Goal: Register for event/course

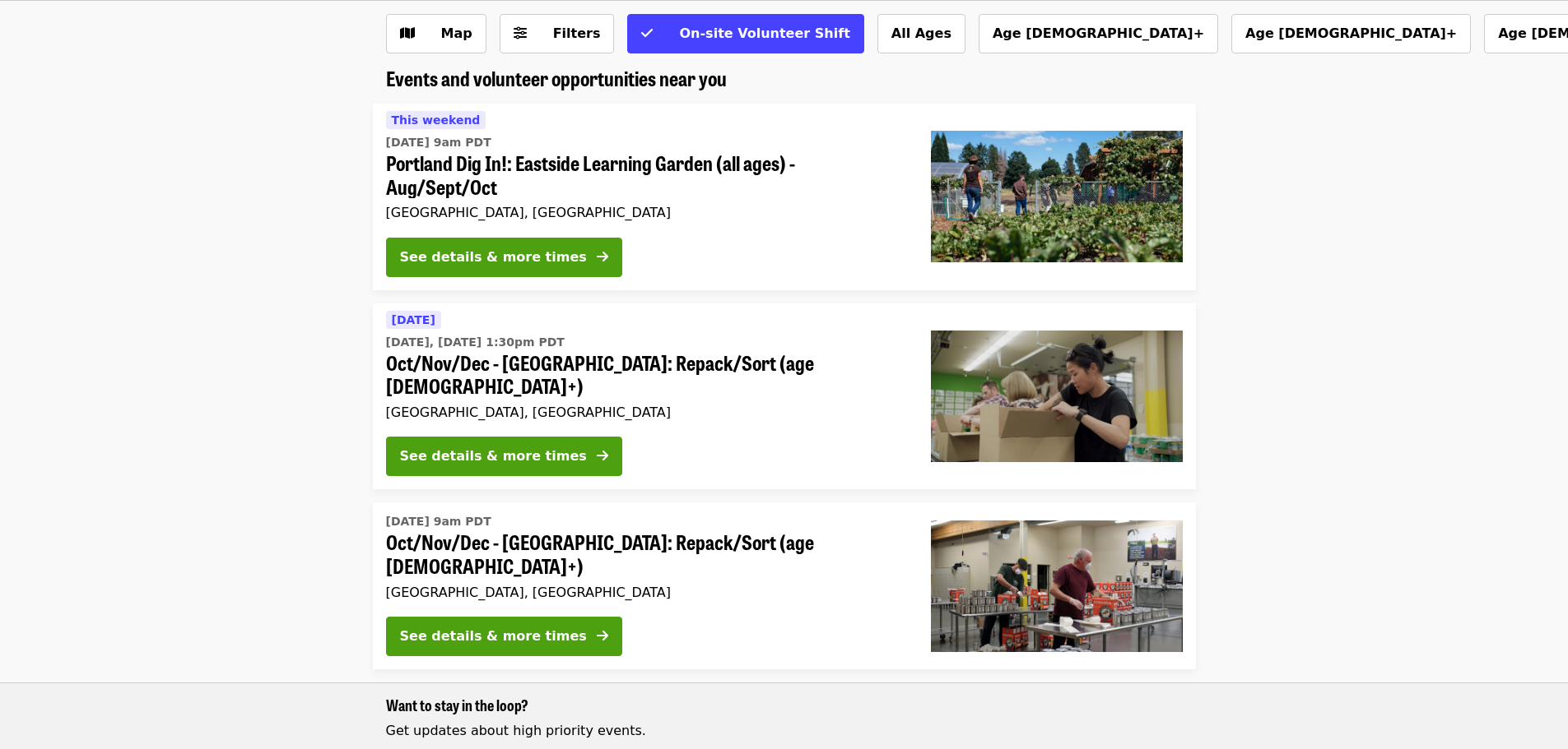
scroll to position [164, 0]
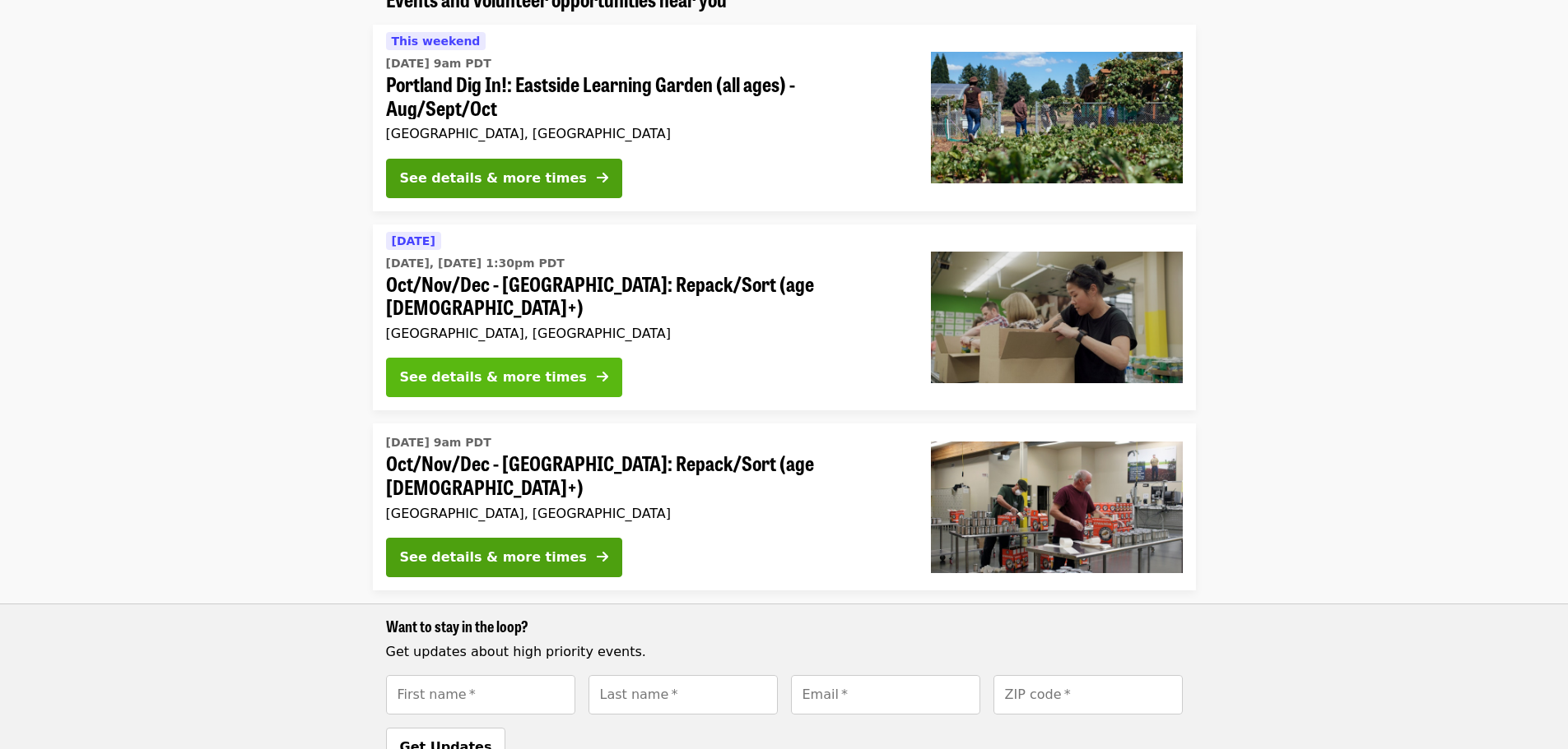
click at [557, 364] on button "See details & more times" at bounding box center [503, 378] width 236 height 40
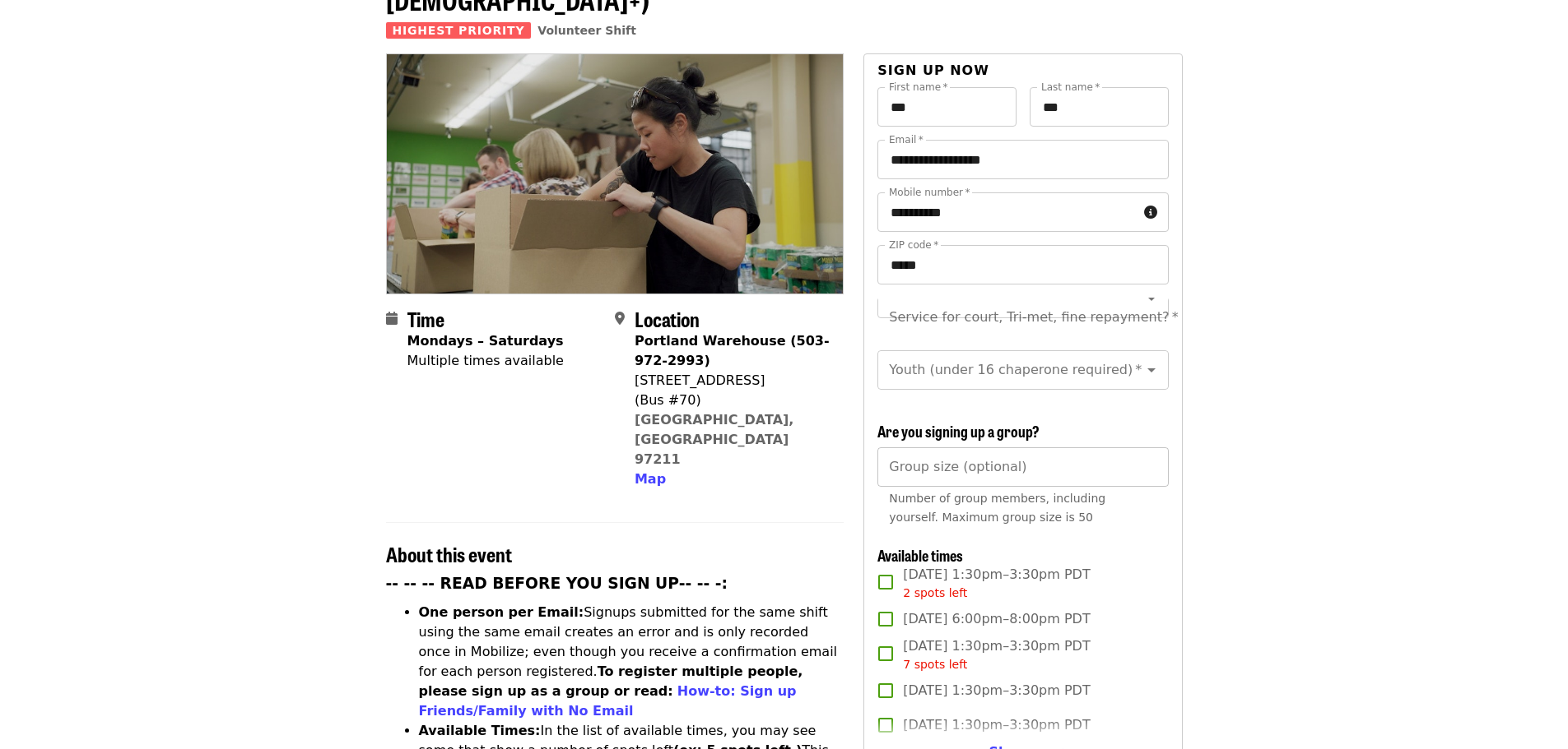
scroll to position [247, 0]
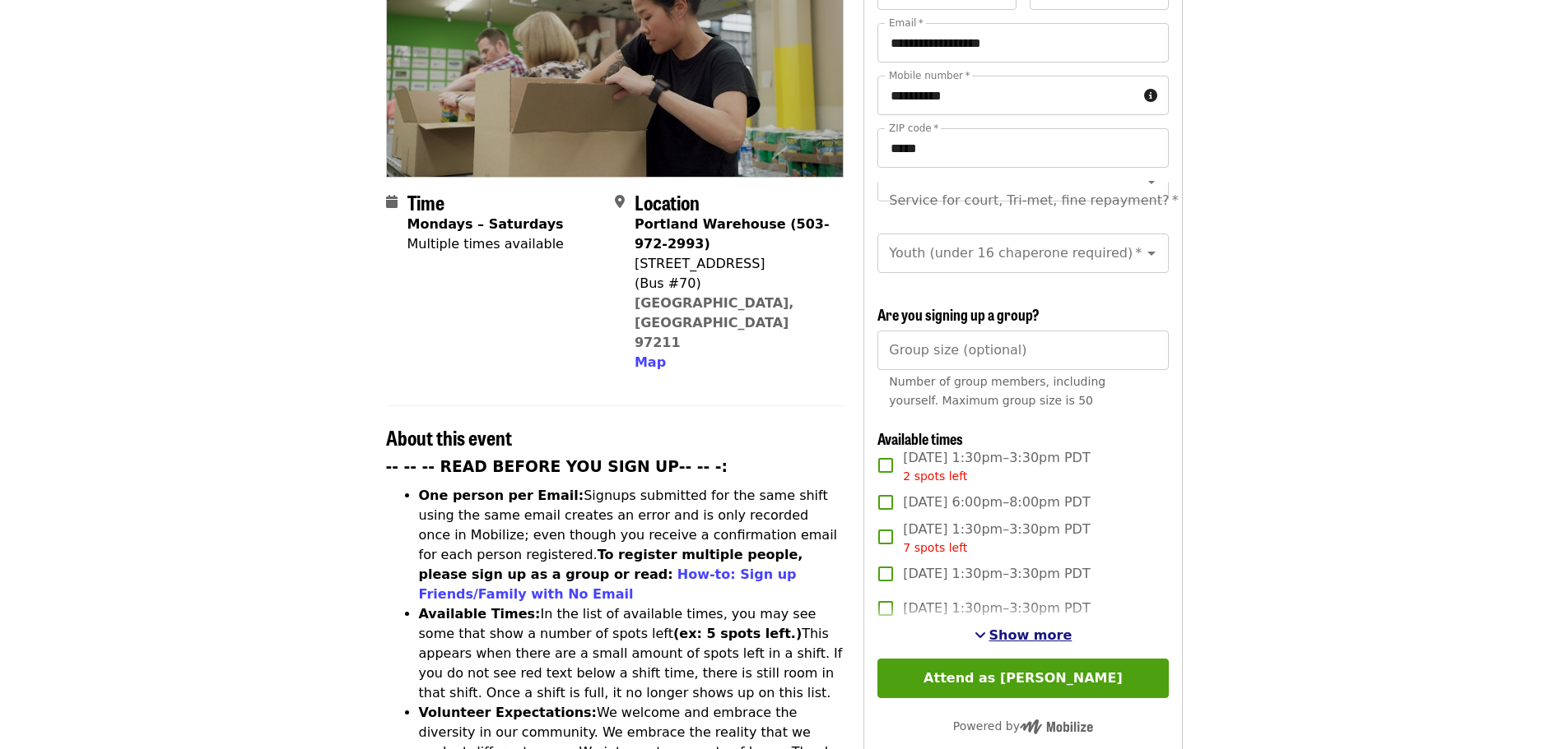
click at [1015, 627] on span "Show more" at bounding box center [1030, 635] width 84 height 15
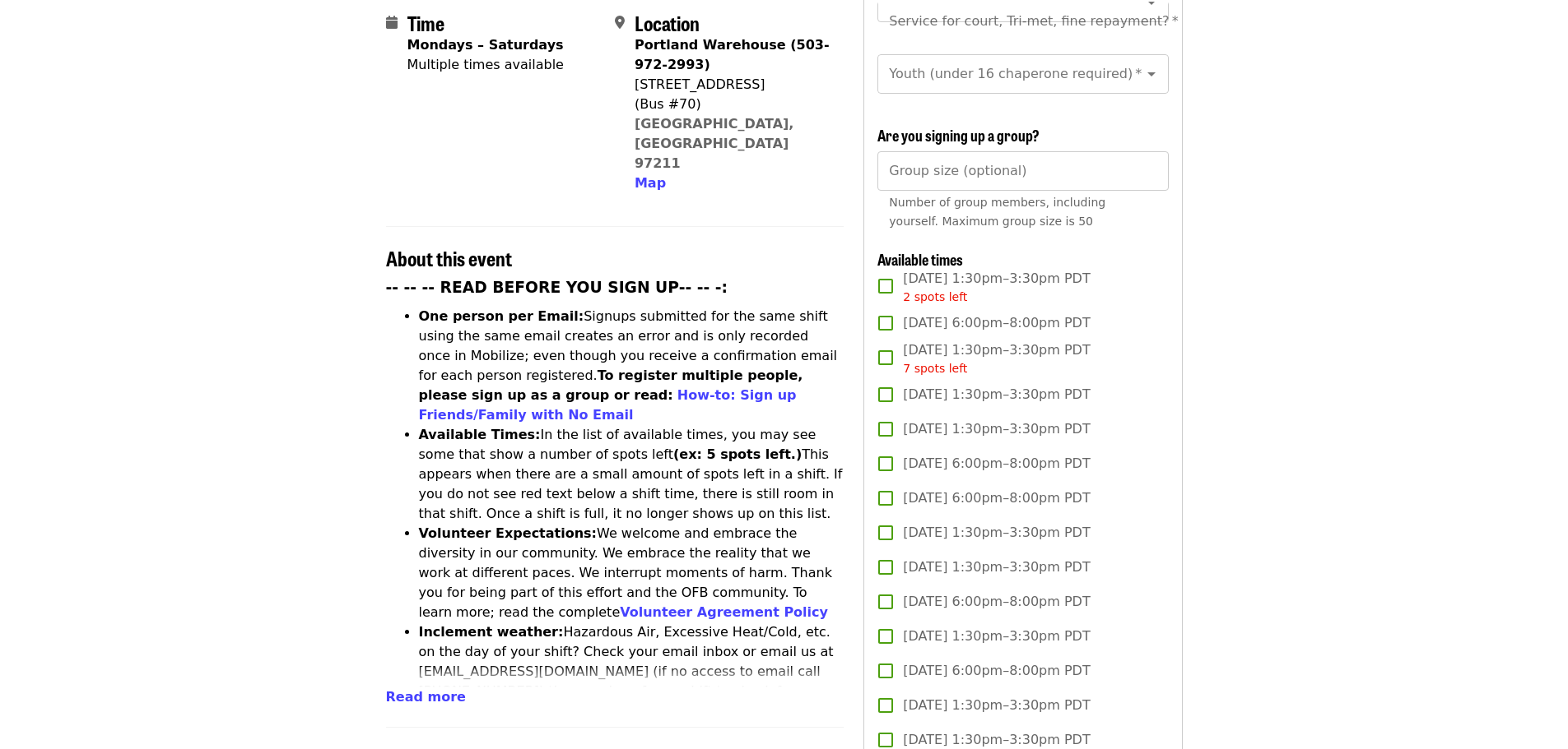
scroll to position [494, 0]
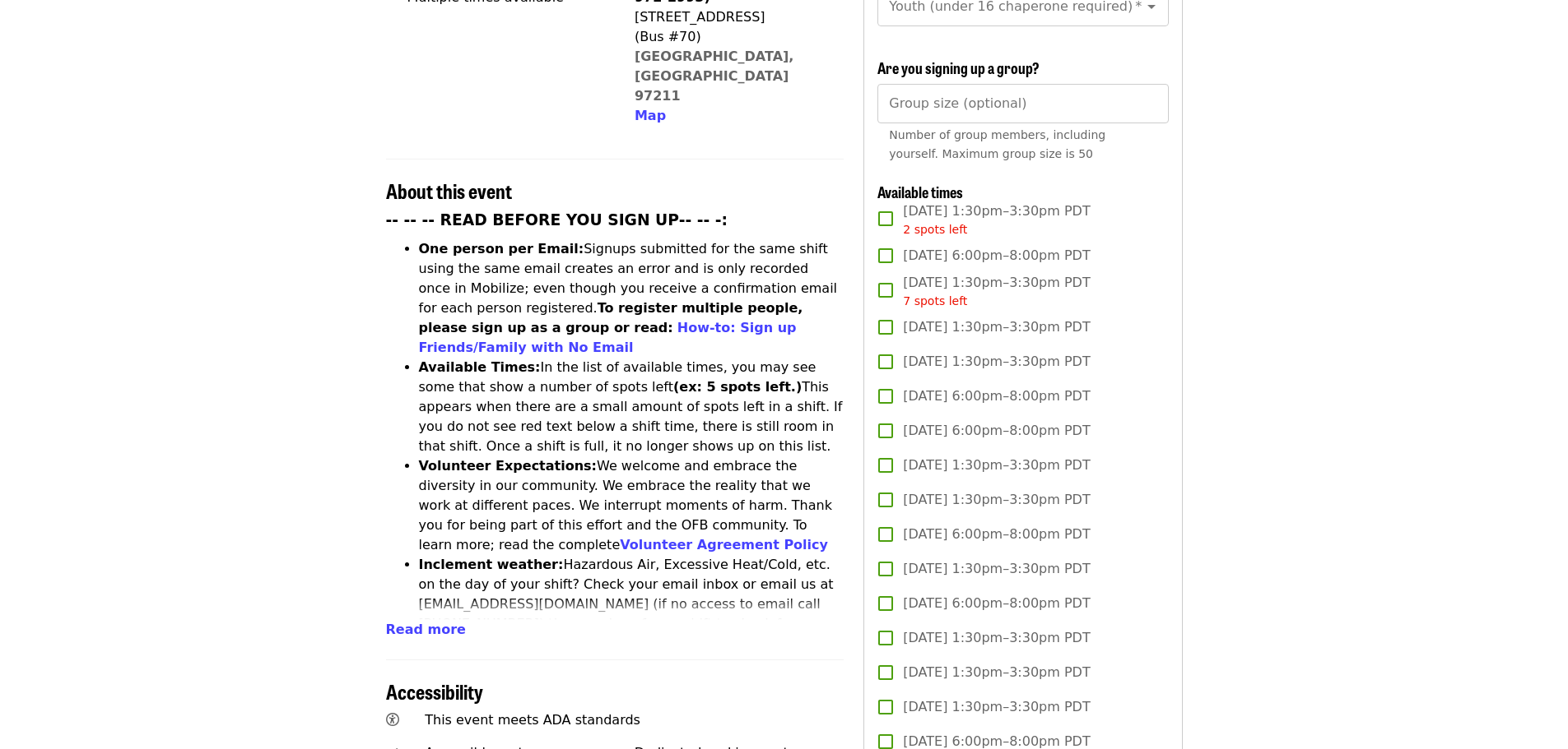
click at [794, 555] on li "Inclement weather: Hazardous Air, Excessive Heat/Cold, etc. on the day of your …" at bounding box center [632, 605] width 425 height 99
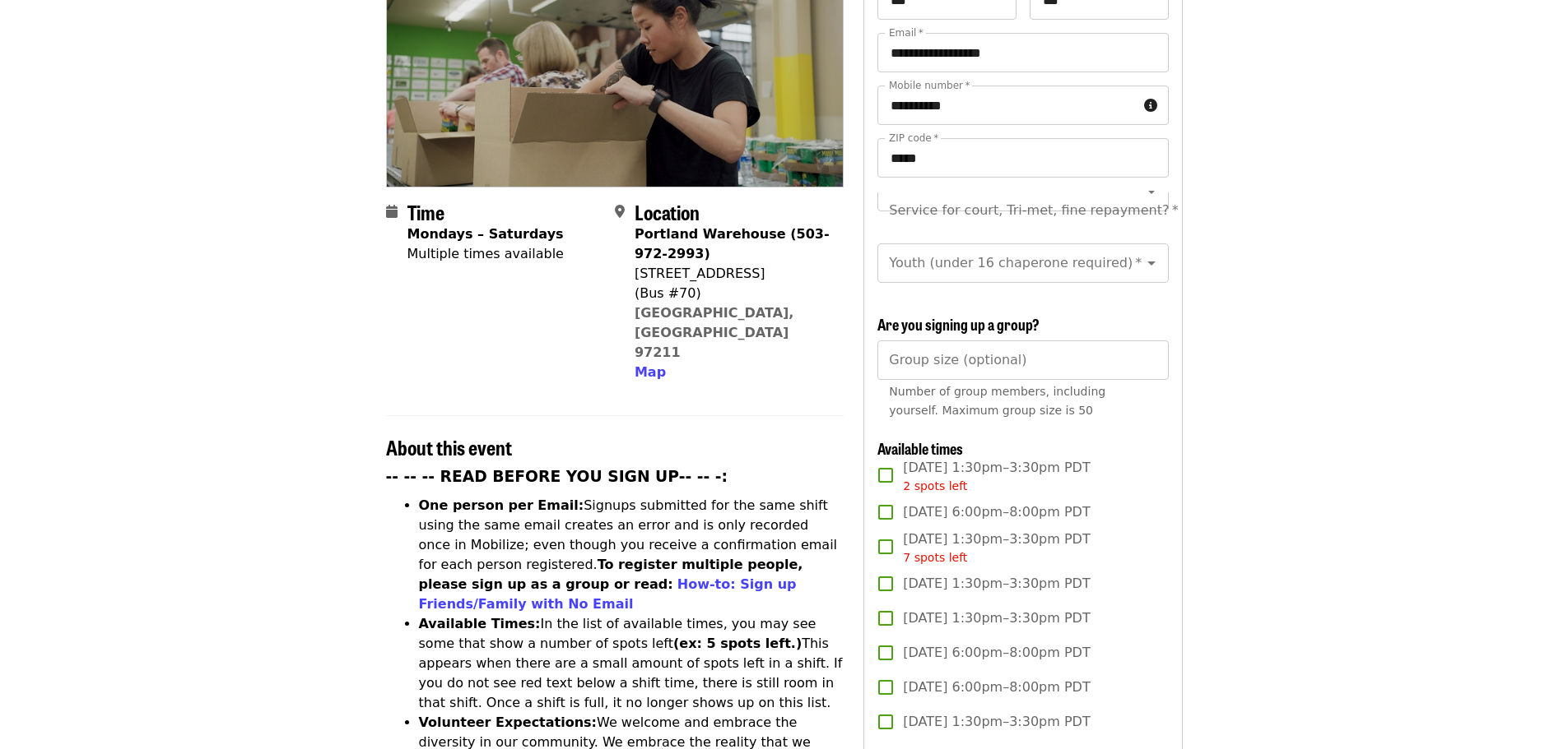
scroll to position [83, 0]
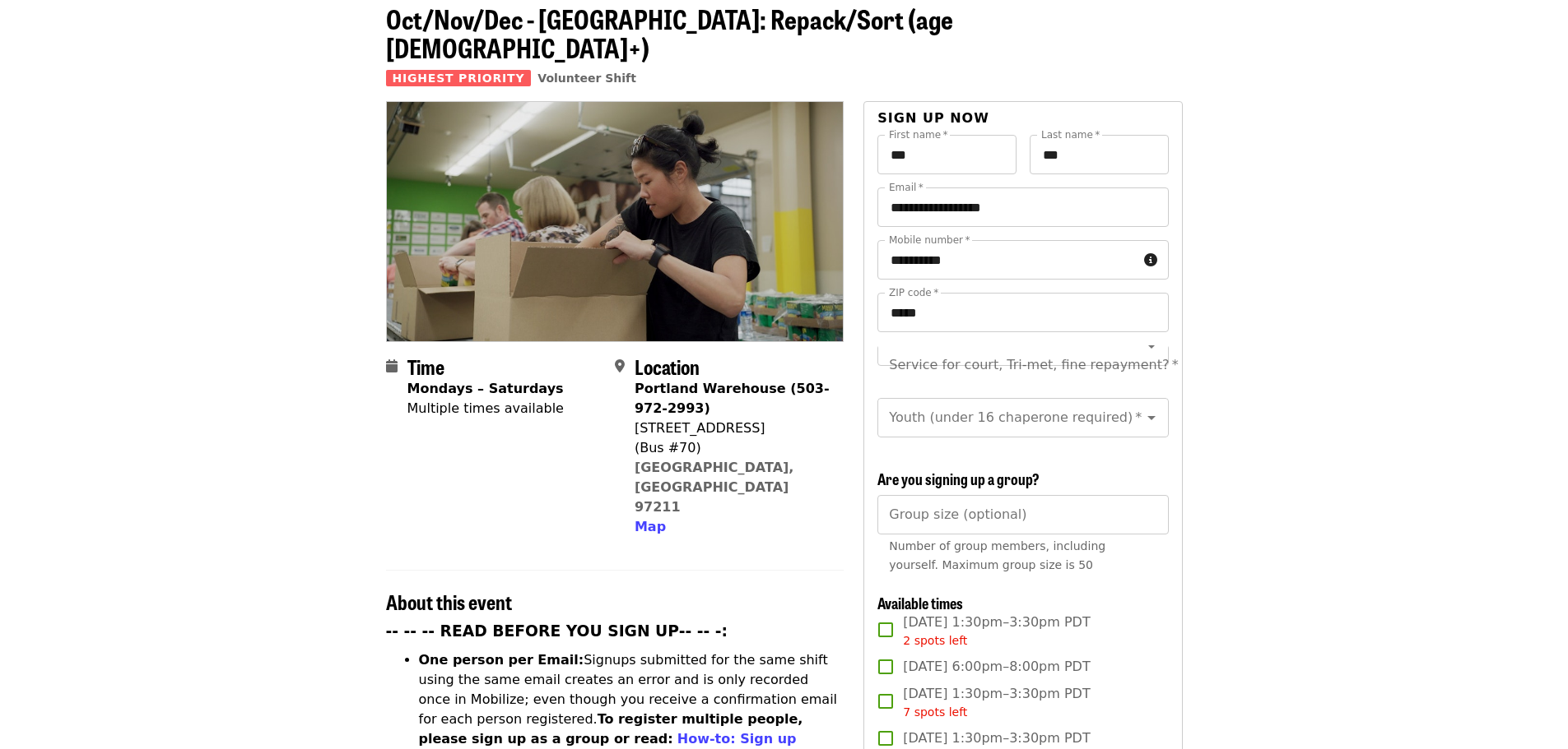
scroll to position [164, 0]
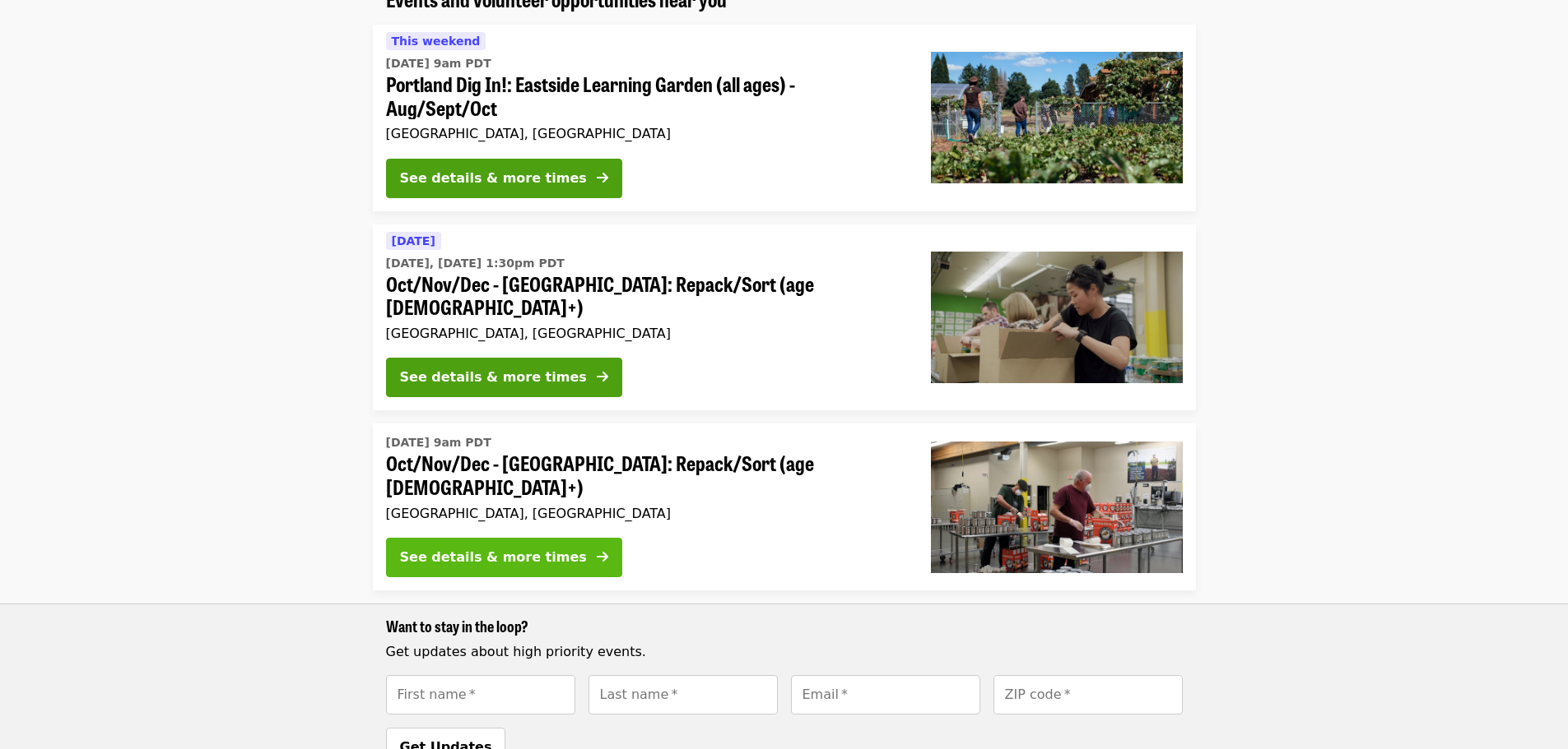
click at [506, 548] on div "See details & more times" at bounding box center [493, 557] width 187 height 20
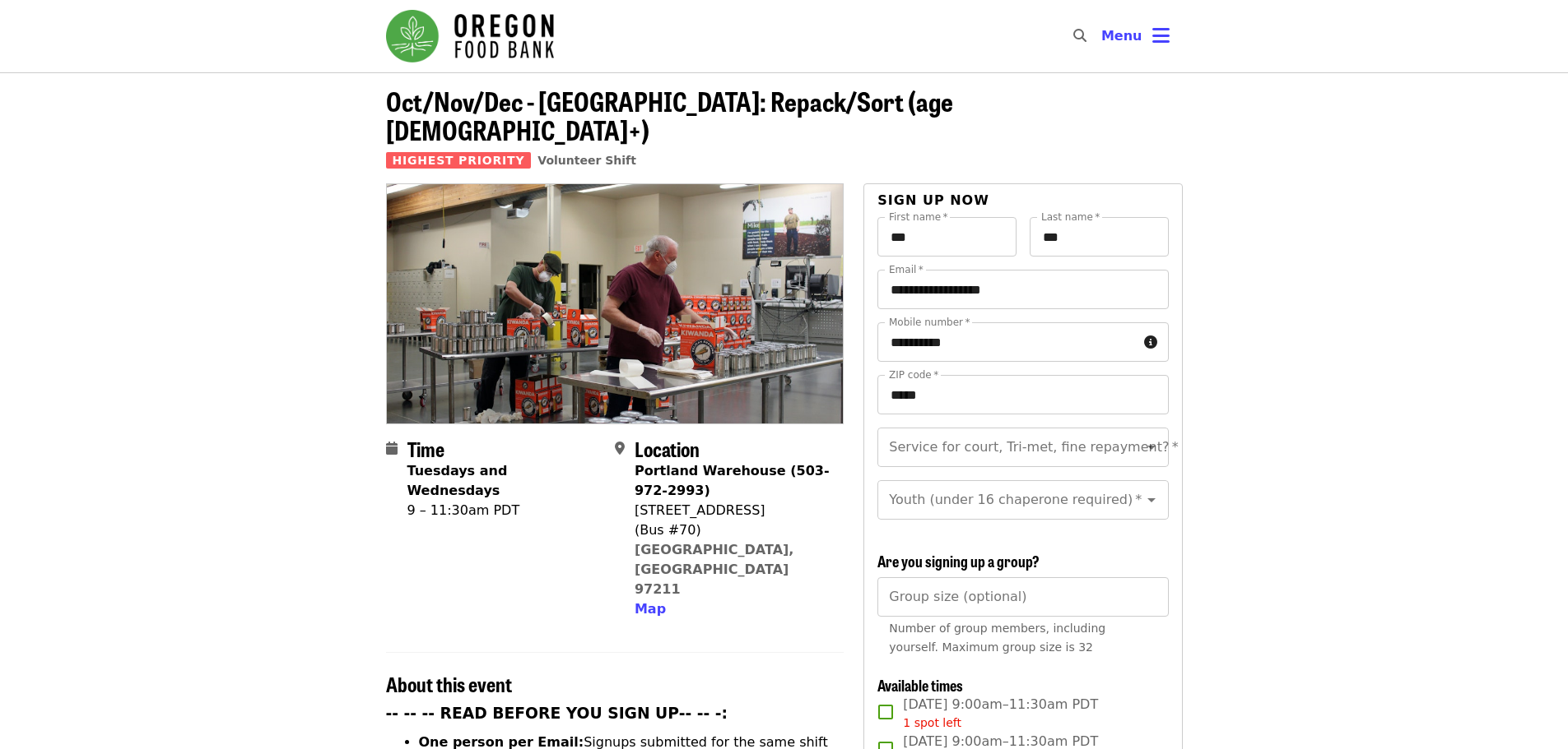
scroll to position [247, 0]
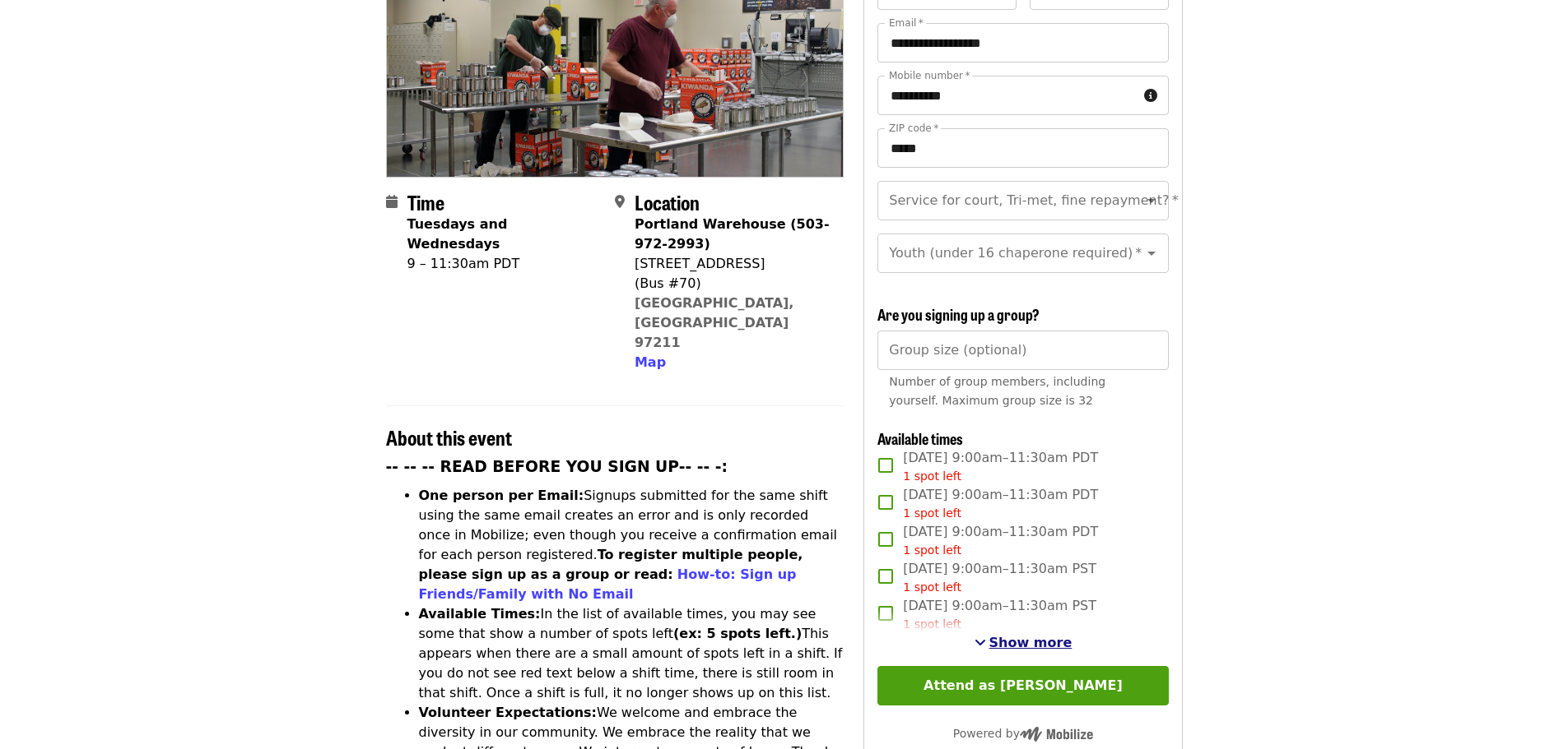
click at [1032, 640] on span "Show more" at bounding box center [1030, 643] width 84 height 15
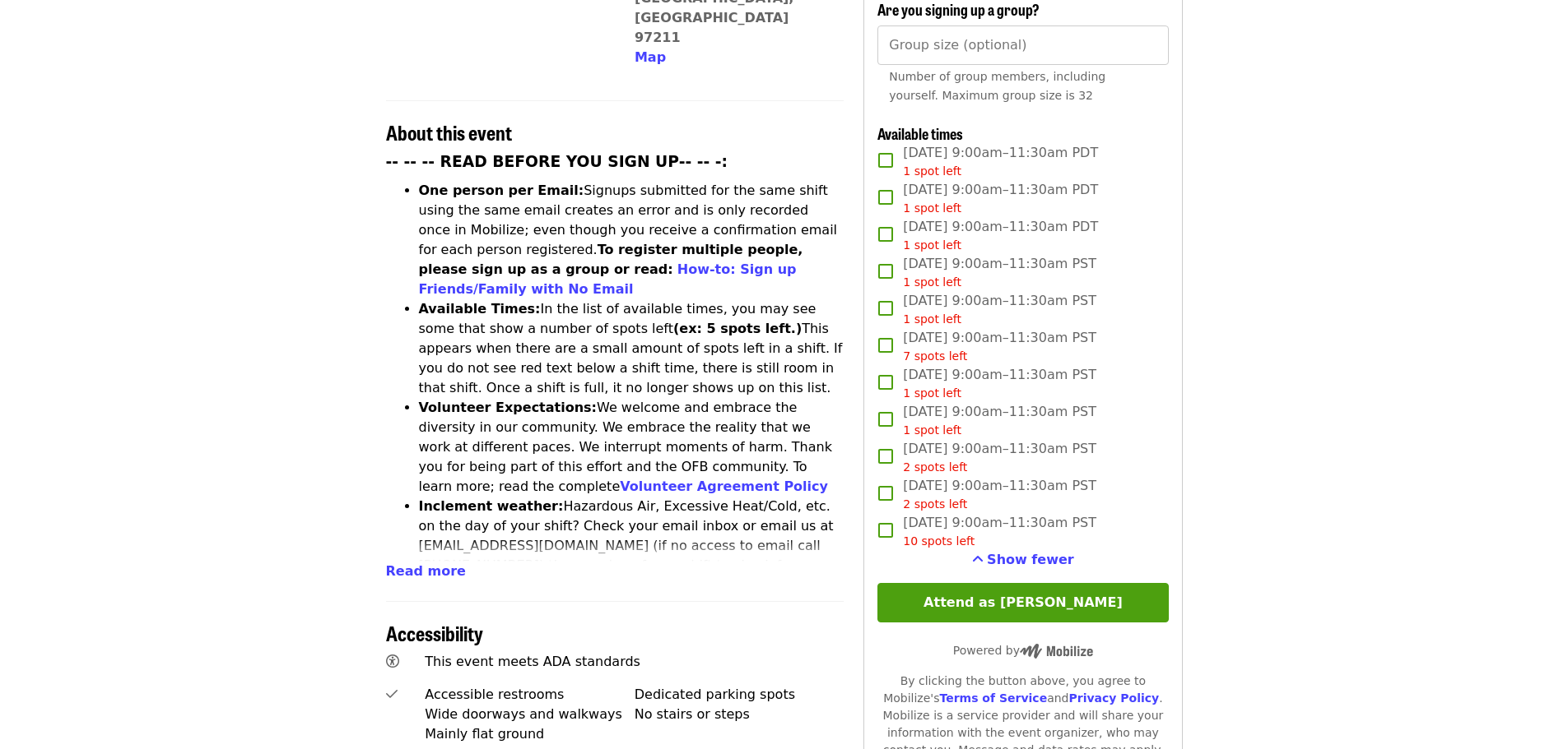
scroll to position [576, 0]
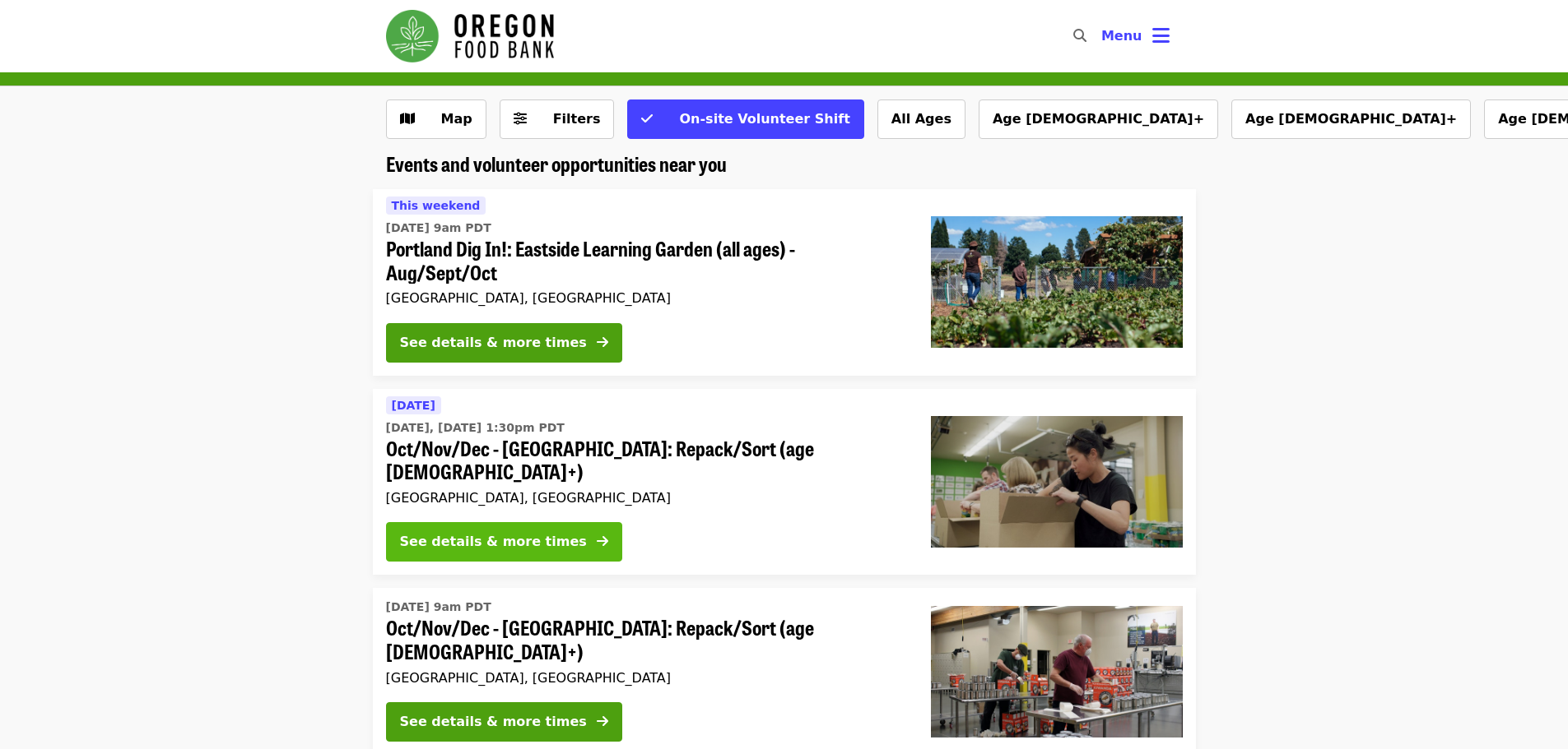
click at [518, 533] on div "See details & more times" at bounding box center [493, 542] width 187 height 20
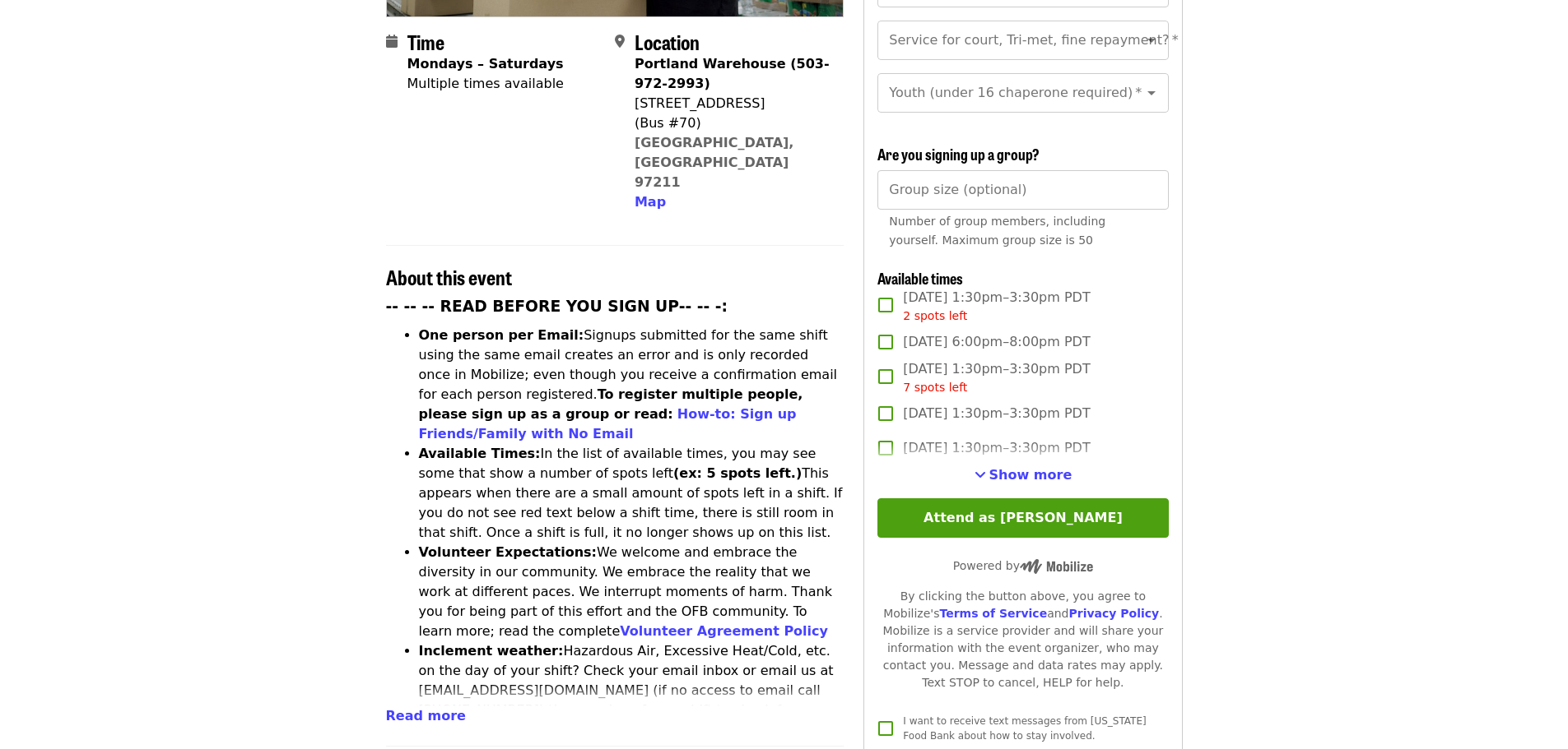
scroll to position [411, 0]
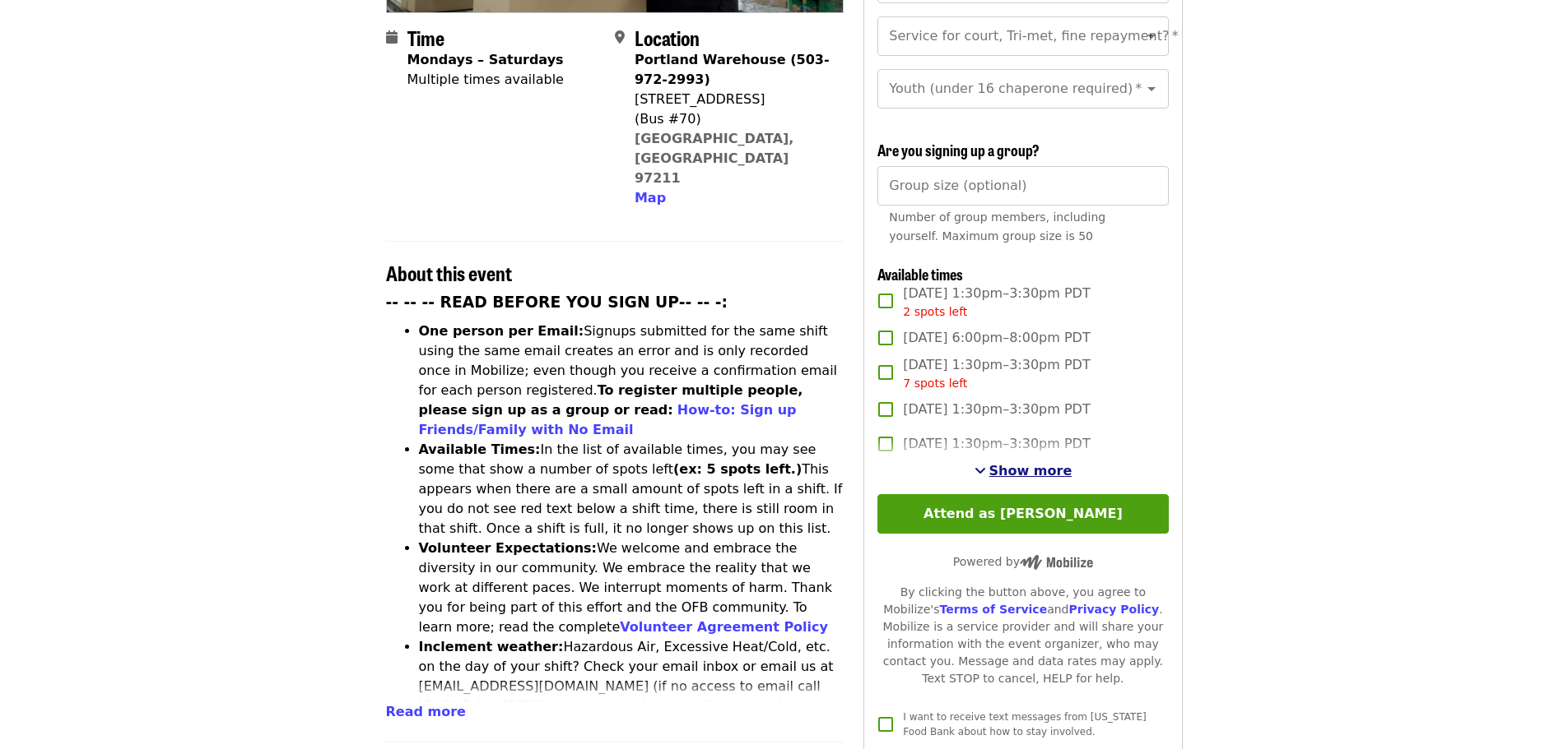
click at [1018, 469] on span "Show more" at bounding box center [1030, 471] width 84 height 15
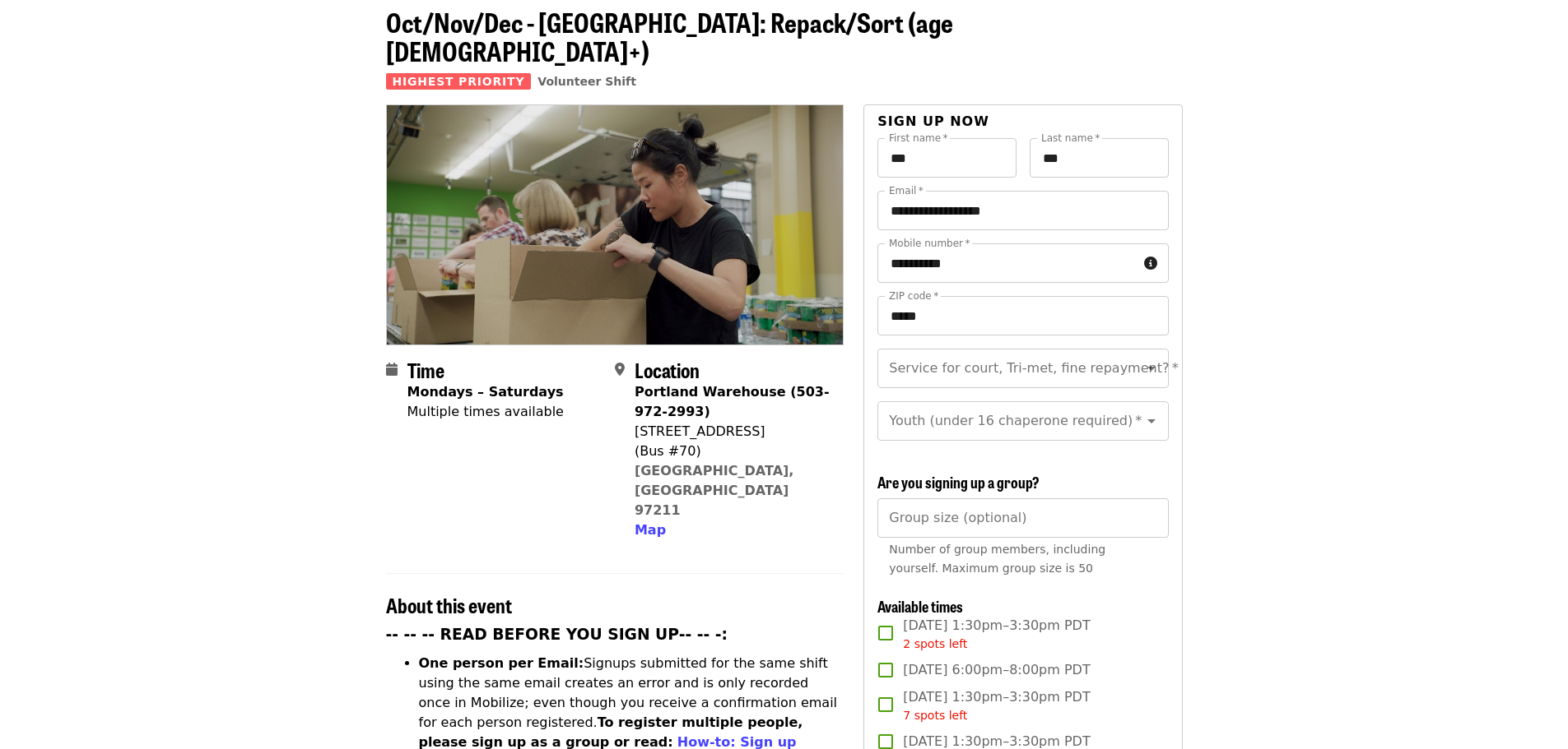
scroll to position [0, 0]
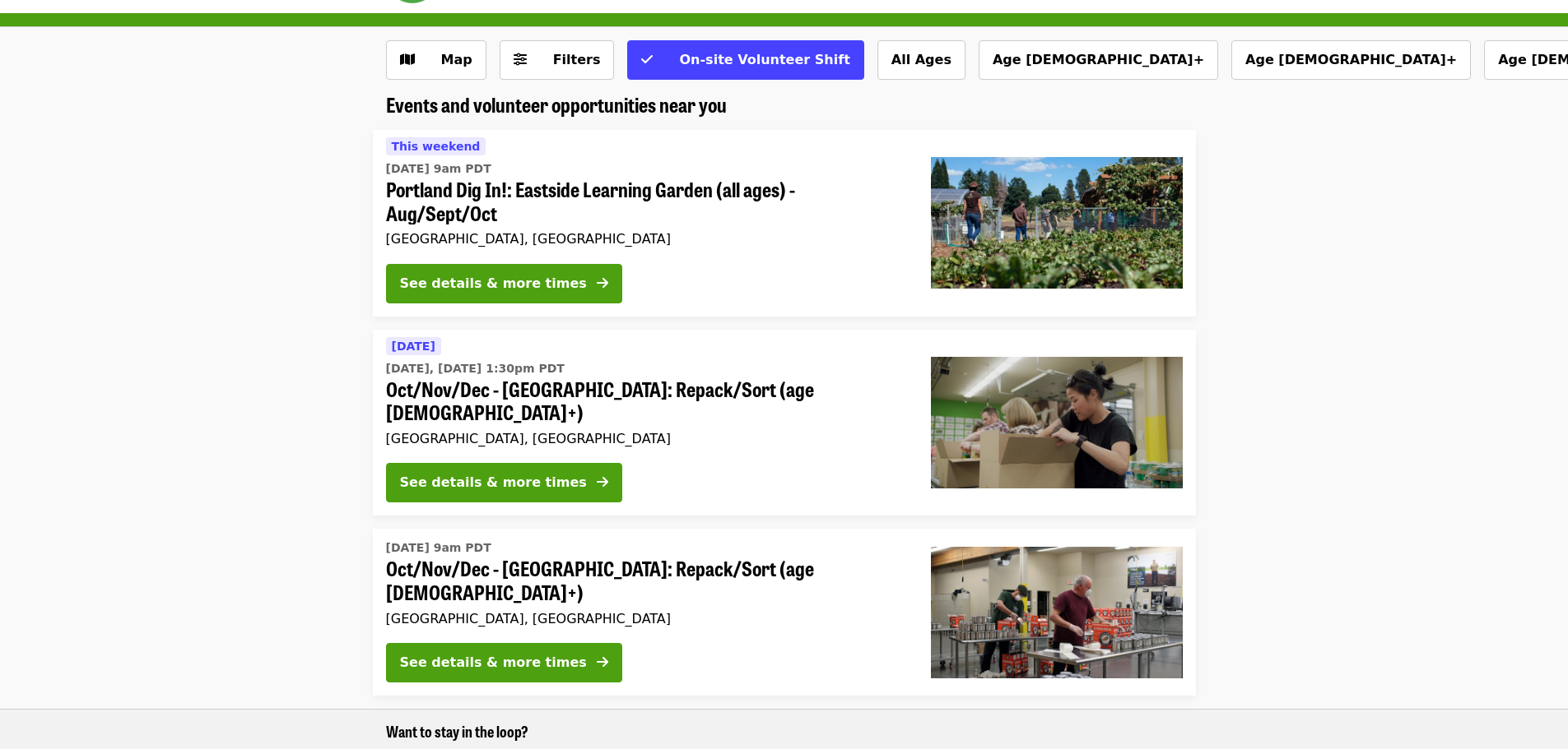
scroll to position [83, 0]
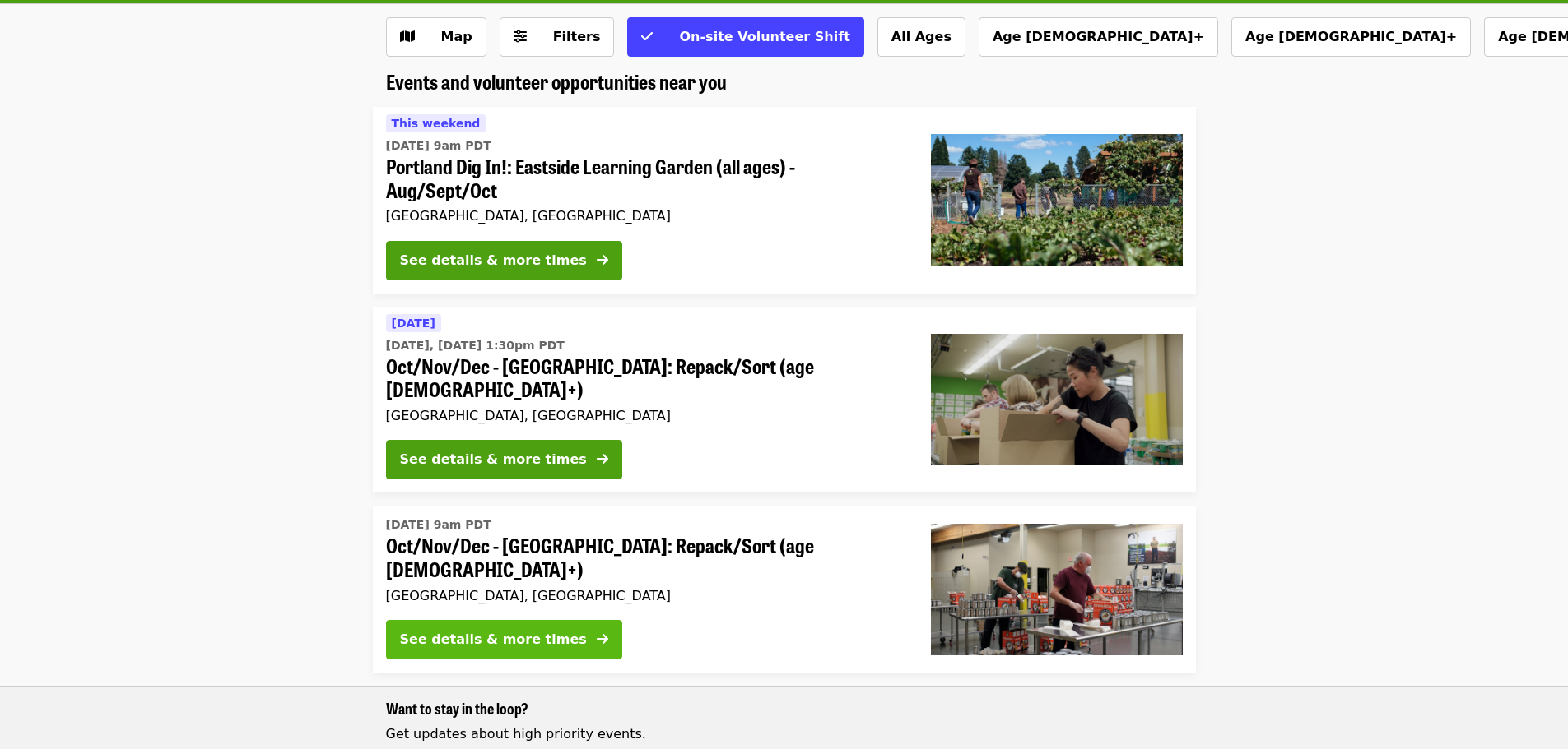
click at [527, 620] on button "See details & more times" at bounding box center [503, 640] width 236 height 40
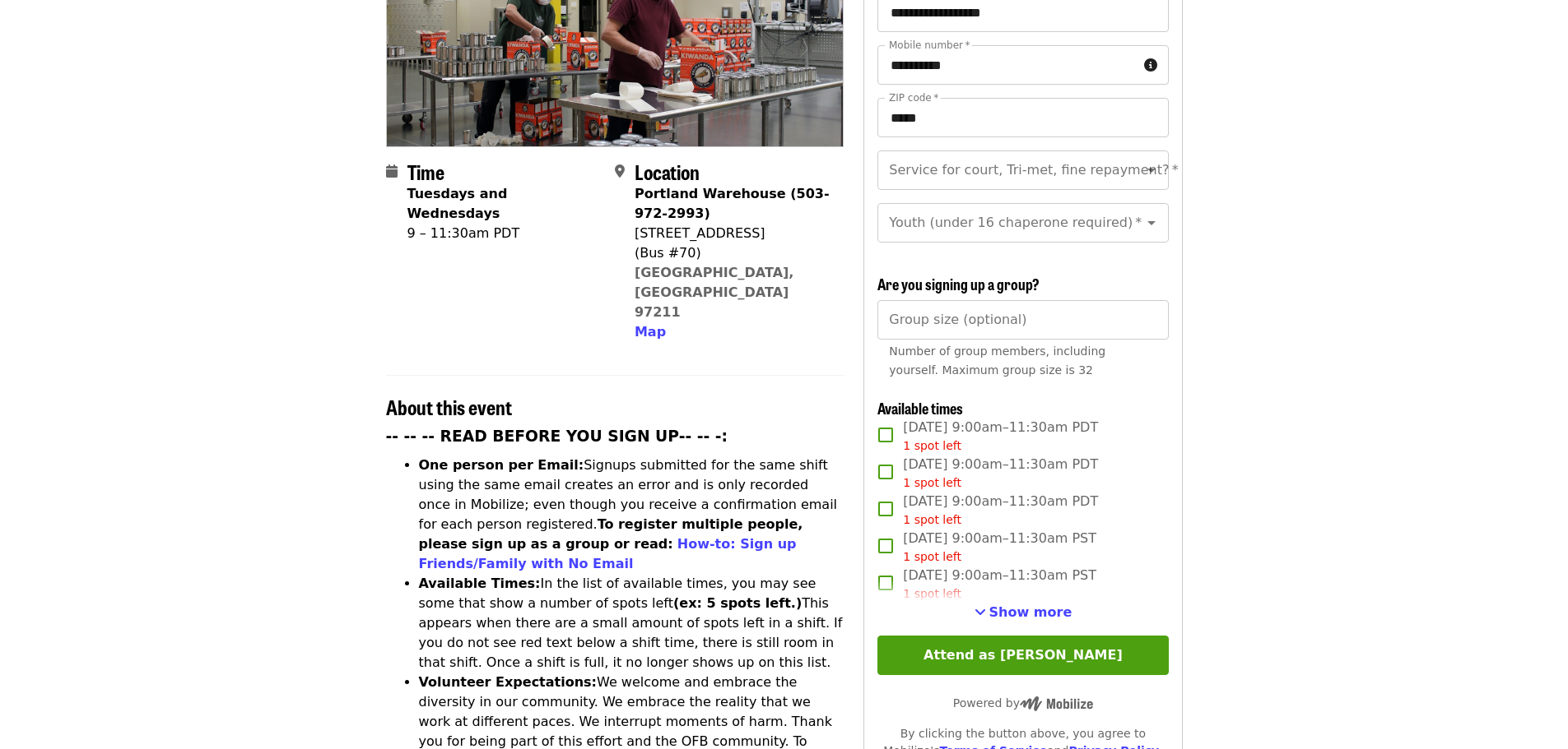
scroll to position [411, 0]
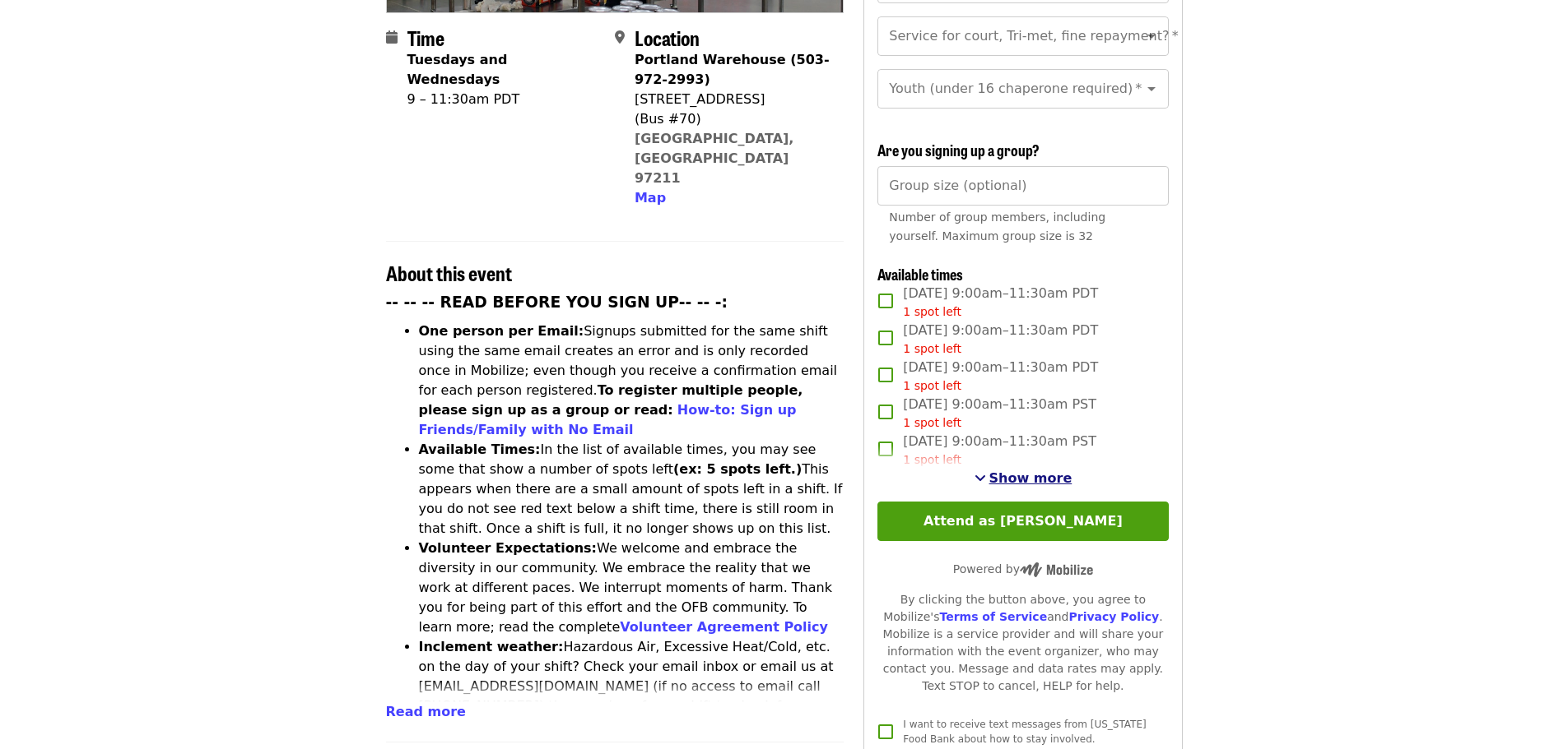
click at [1026, 471] on span "Show more" at bounding box center [1030, 478] width 84 height 15
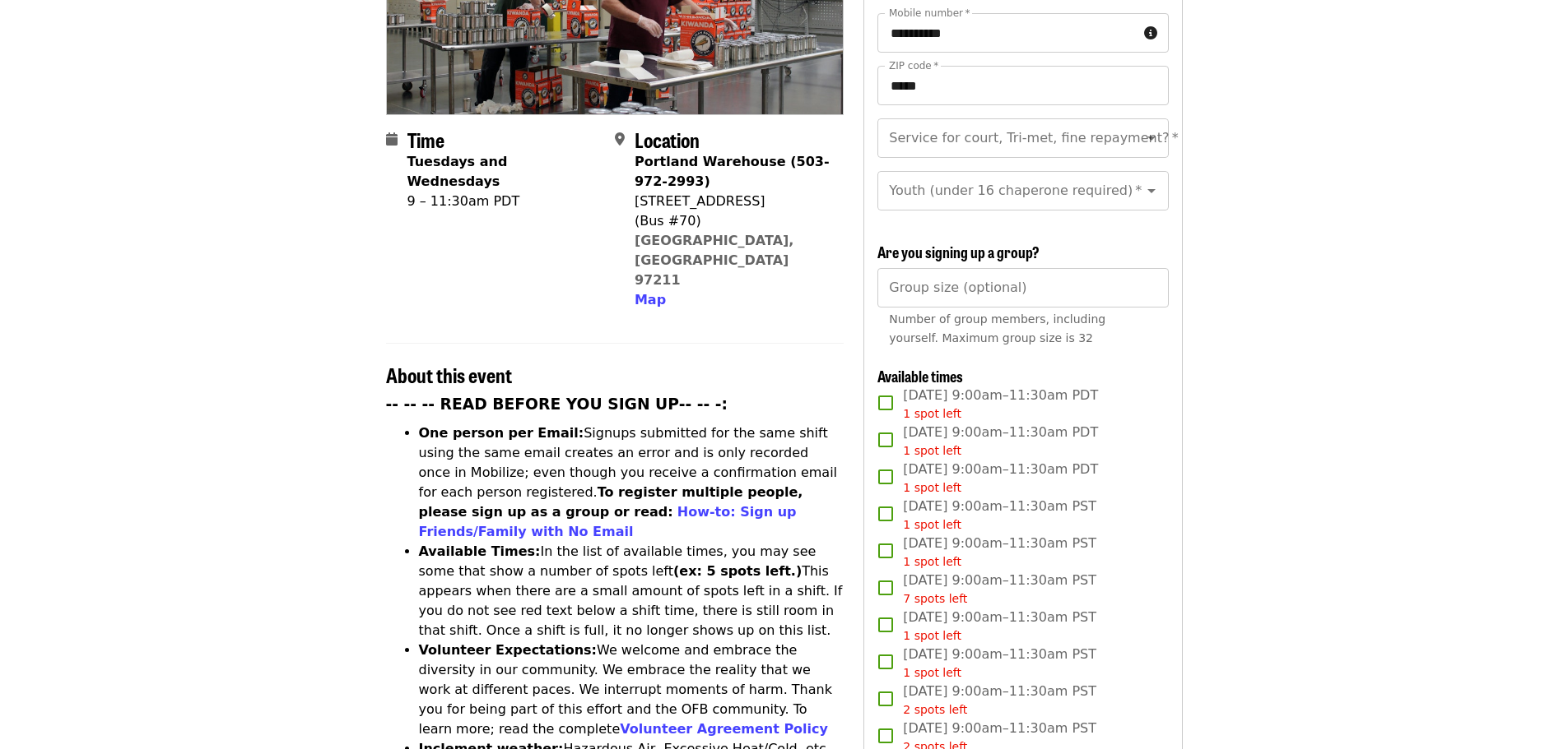
scroll to position [164, 0]
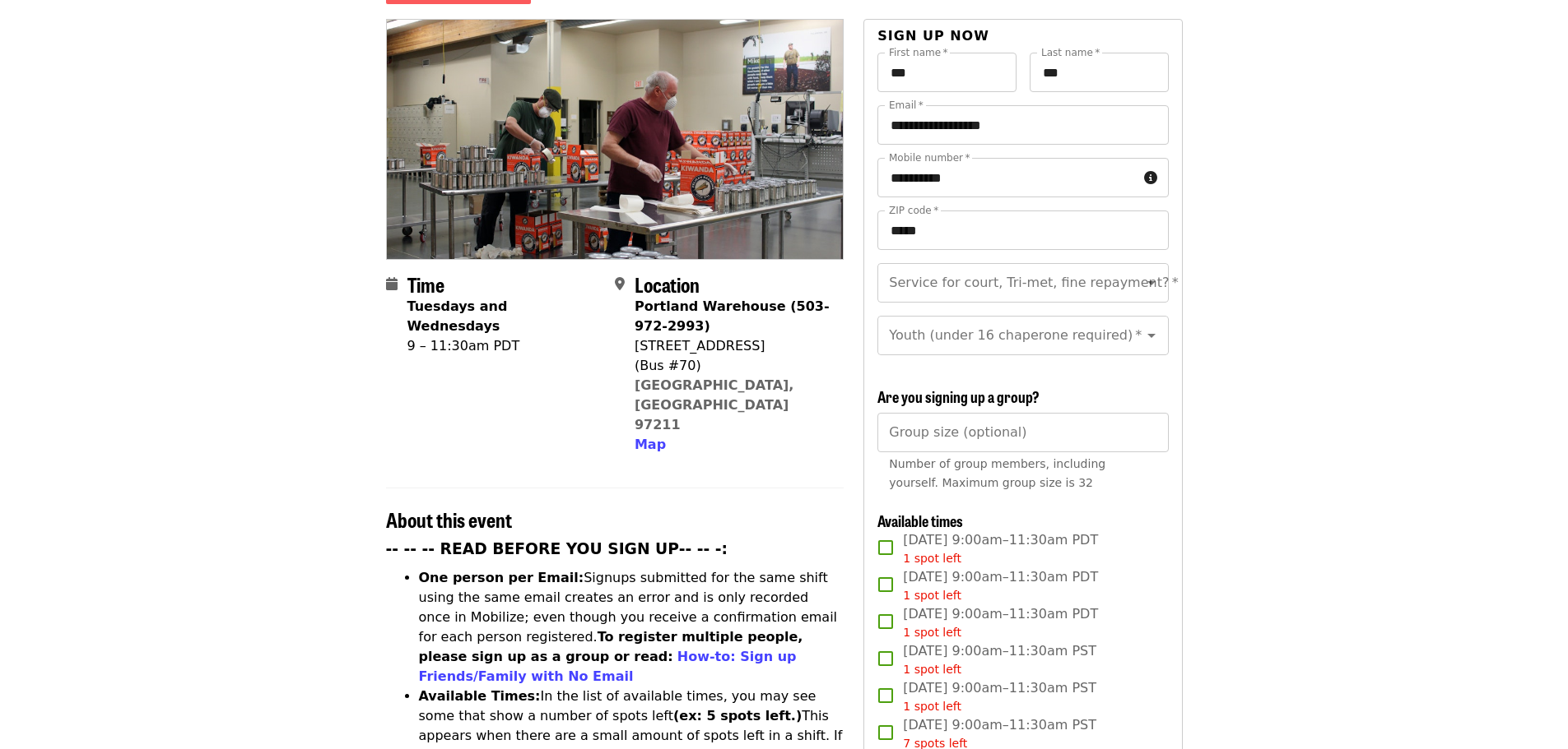
scroll to position [83, 0]
